Goal: Task Accomplishment & Management: Manage account settings

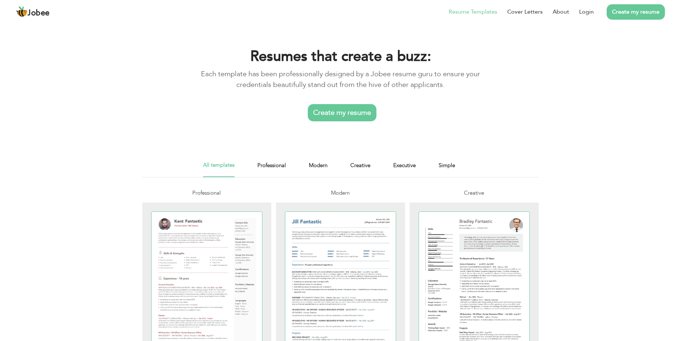
click at [651, 15] on link "Create my resume" at bounding box center [636, 11] width 58 height 15
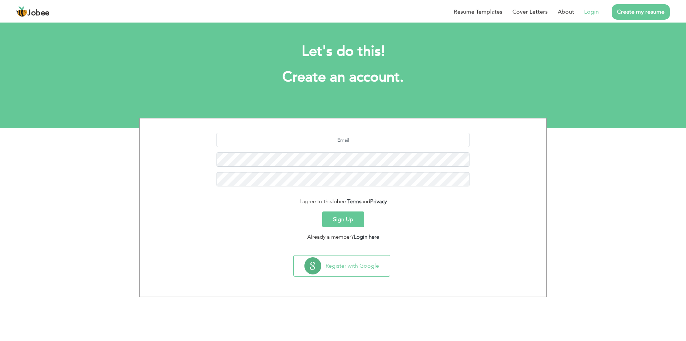
click at [582, 12] on li "Login" at bounding box center [586, 12] width 25 height 19
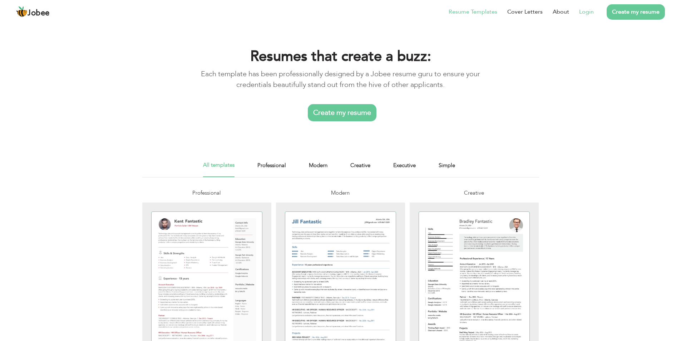
click at [589, 9] on link "Login" at bounding box center [586, 12] width 15 height 9
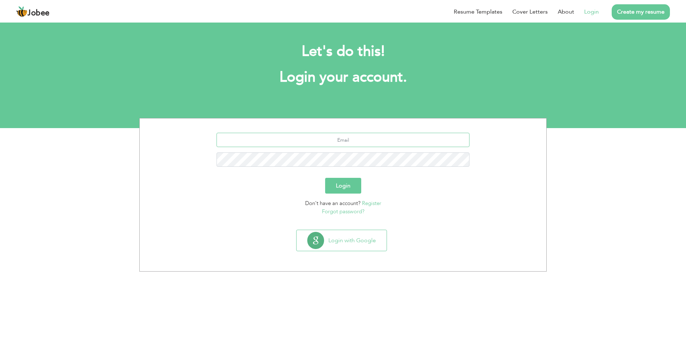
click at [337, 142] on input "text" at bounding box center [343, 140] width 253 height 14
type input "abdulkarim"
